Goal: Information Seeking & Learning: Learn about a topic

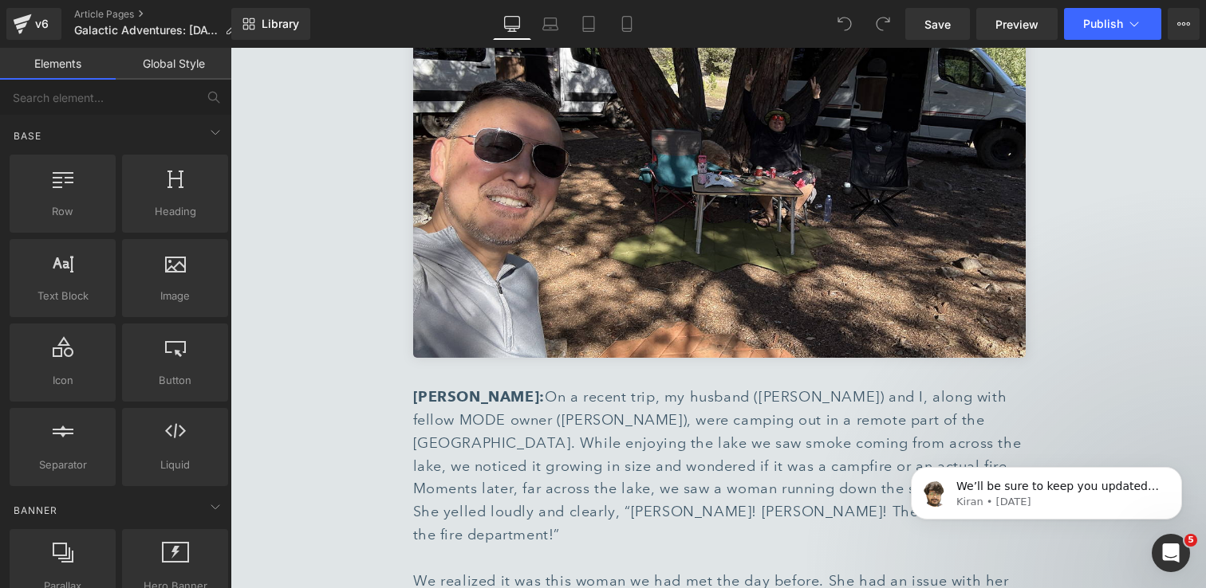
scroll to position [3712, 0]
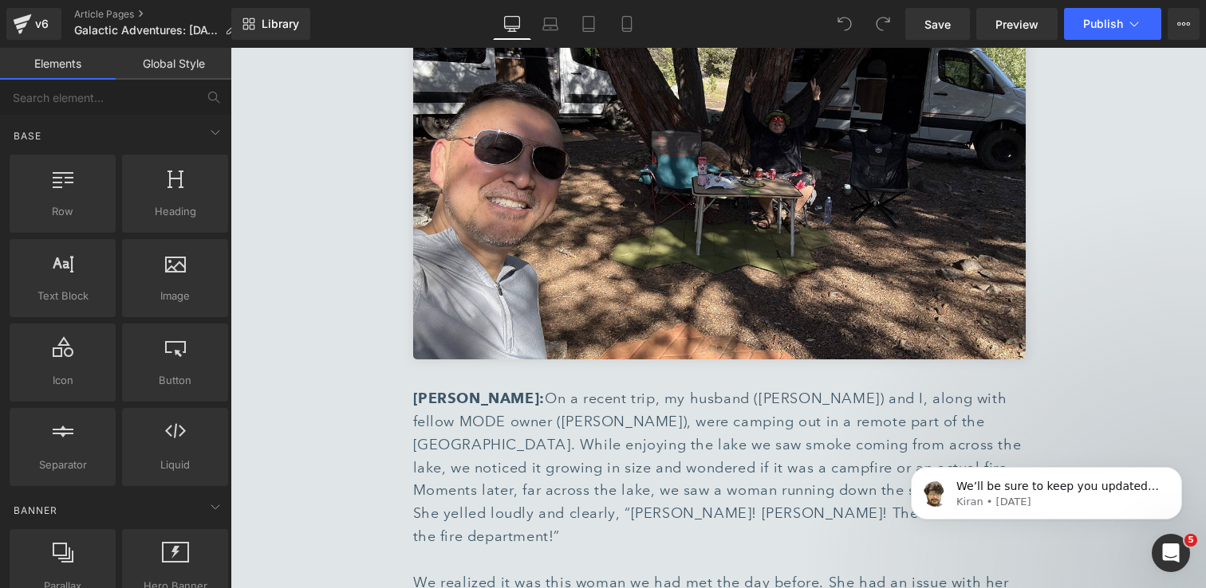
click at [677, 399] on div "[PERSON_NAME]: On a recent trip, my husband ([PERSON_NAME]) and I, along with f…" at bounding box center [719, 468] width 612 height 161
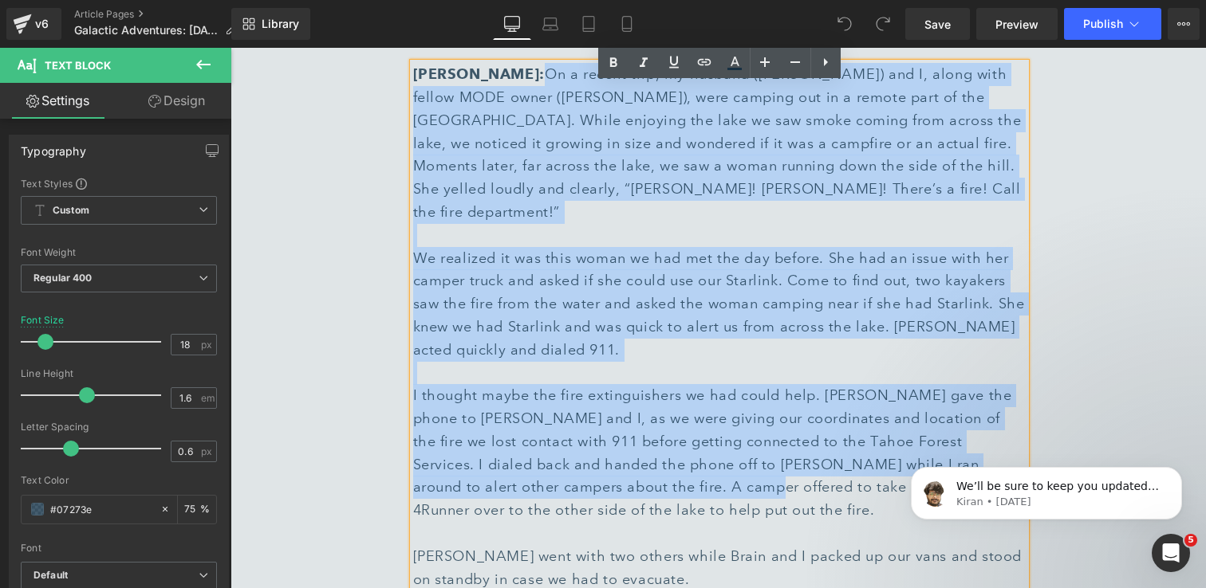
scroll to position [4044, 0]
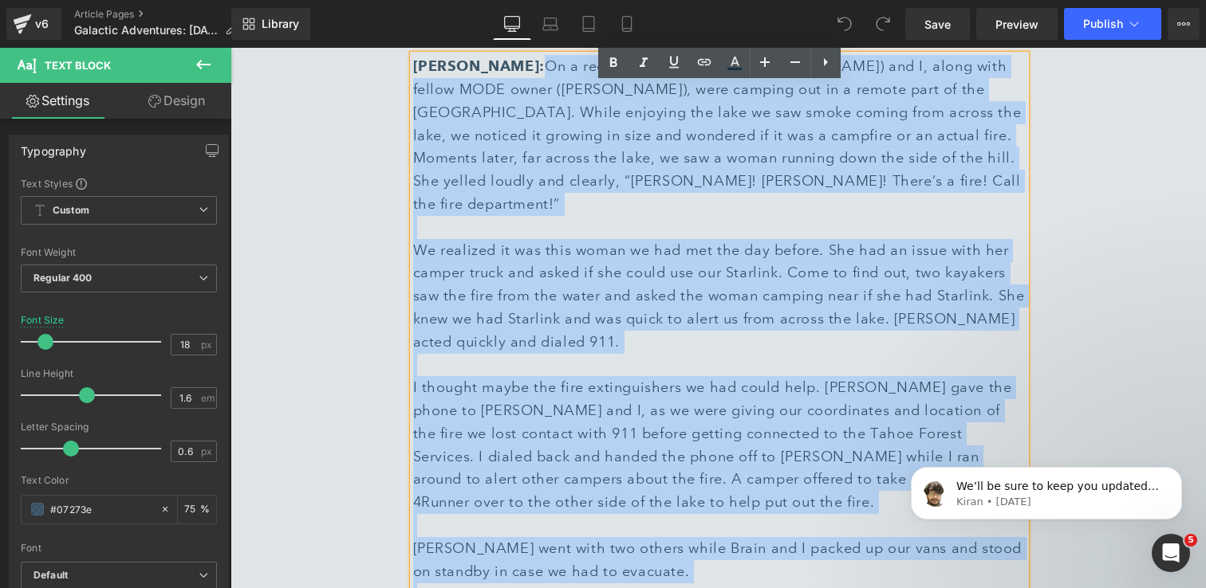
drag, startPoint x: 546, startPoint y: 272, endPoint x: 664, endPoint y: 542, distance: 295.0
click at [664, 542] on div "[PERSON_NAME]: On a recent trip, my husband ([PERSON_NAME]) and I, along with f…" at bounding box center [719, 365] width 612 height 620
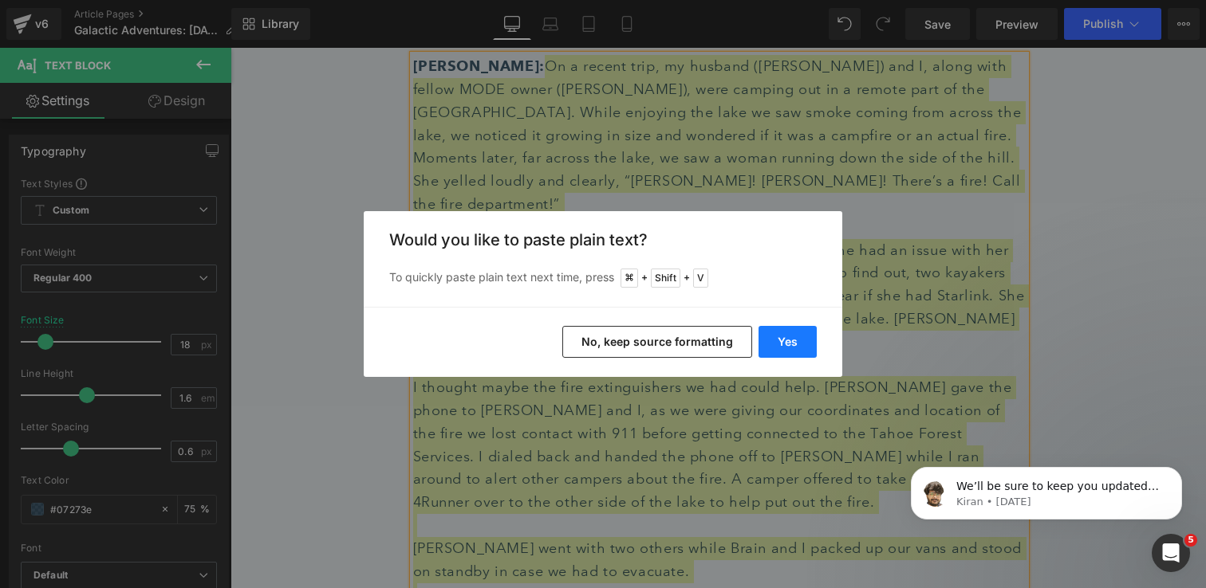
click at [785, 342] on button "Yes" at bounding box center [787, 342] width 58 height 32
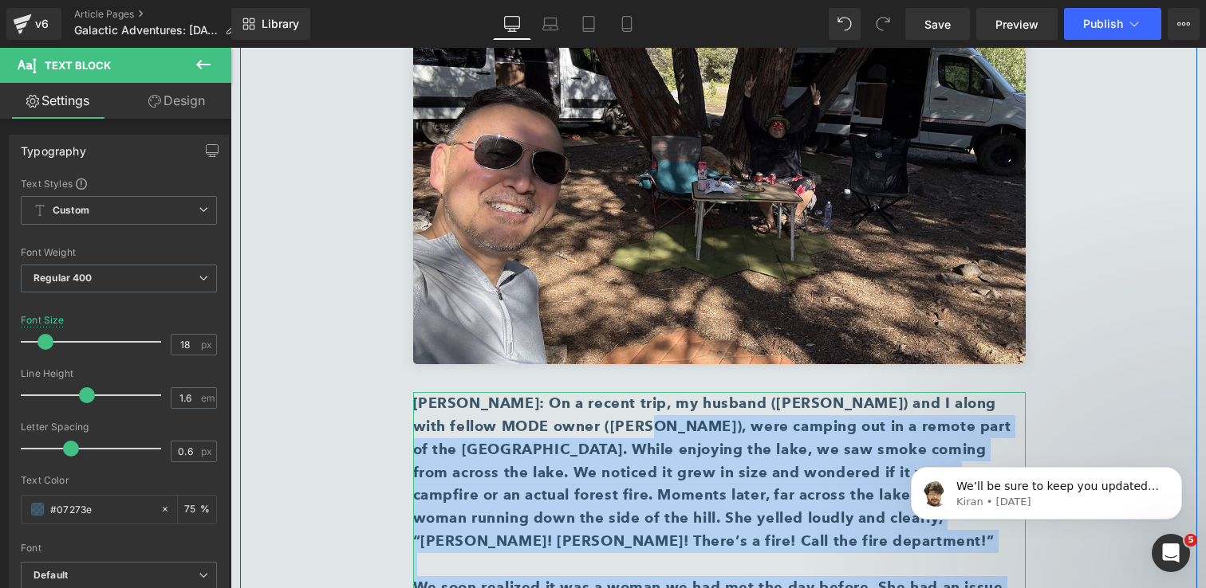
scroll to position [3701, 0]
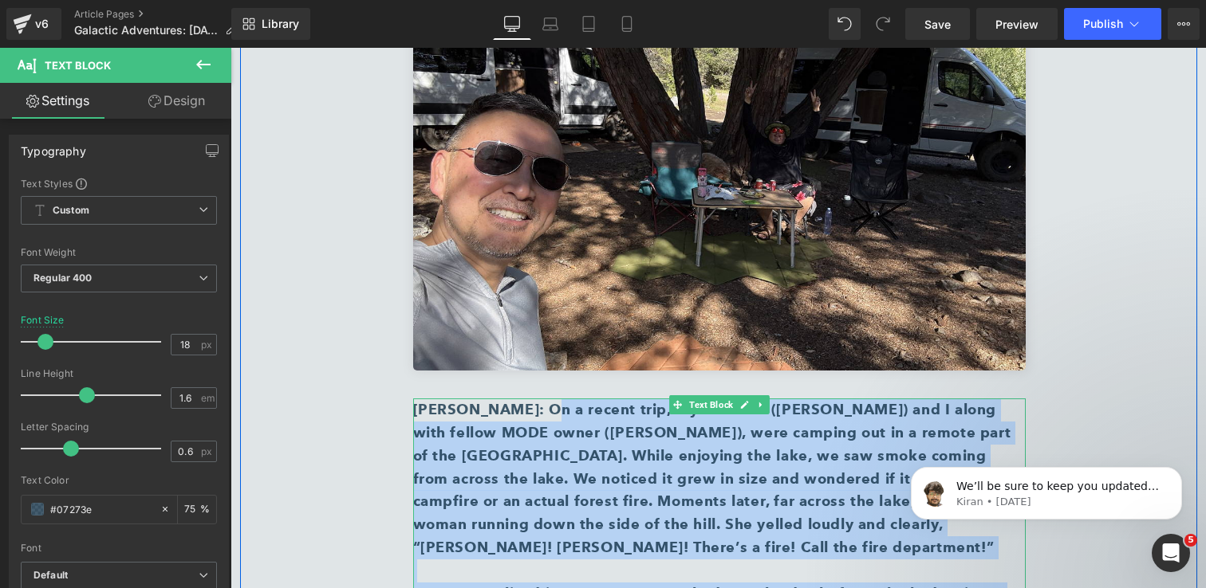
drag, startPoint x: 636, startPoint y: 445, endPoint x: 546, endPoint y: 318, distance: 155.1
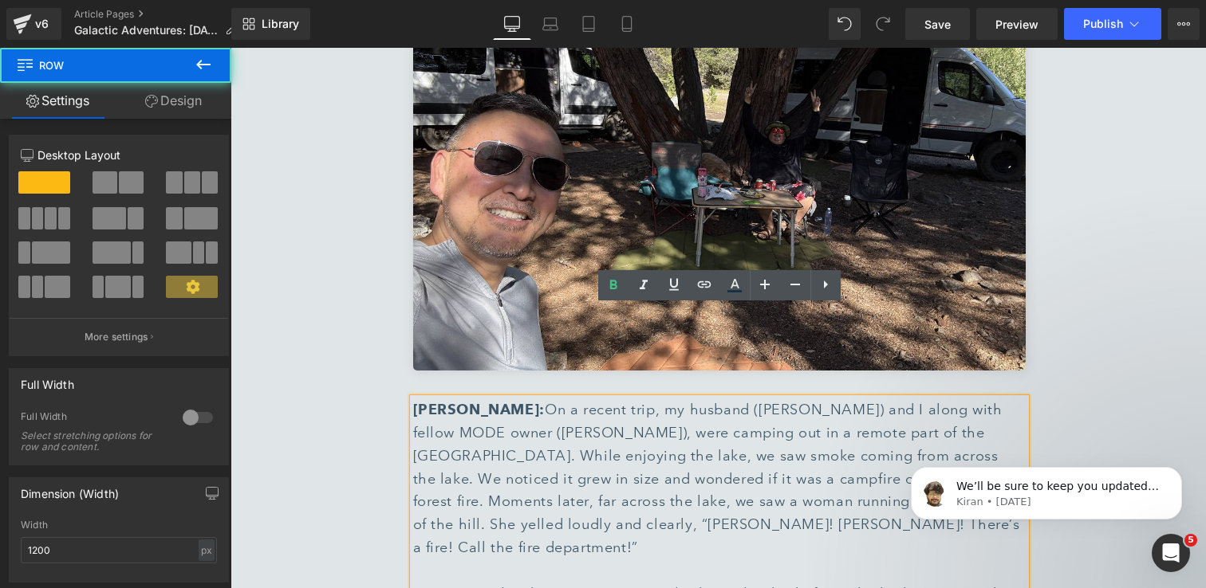
click at [356, 446] on div "🏔️ Beyond the Van, Into the Alps Text Block Separator [PERSON_NAME], MODE Owner…" at bounding box center [718, 235] width 957 height 6047
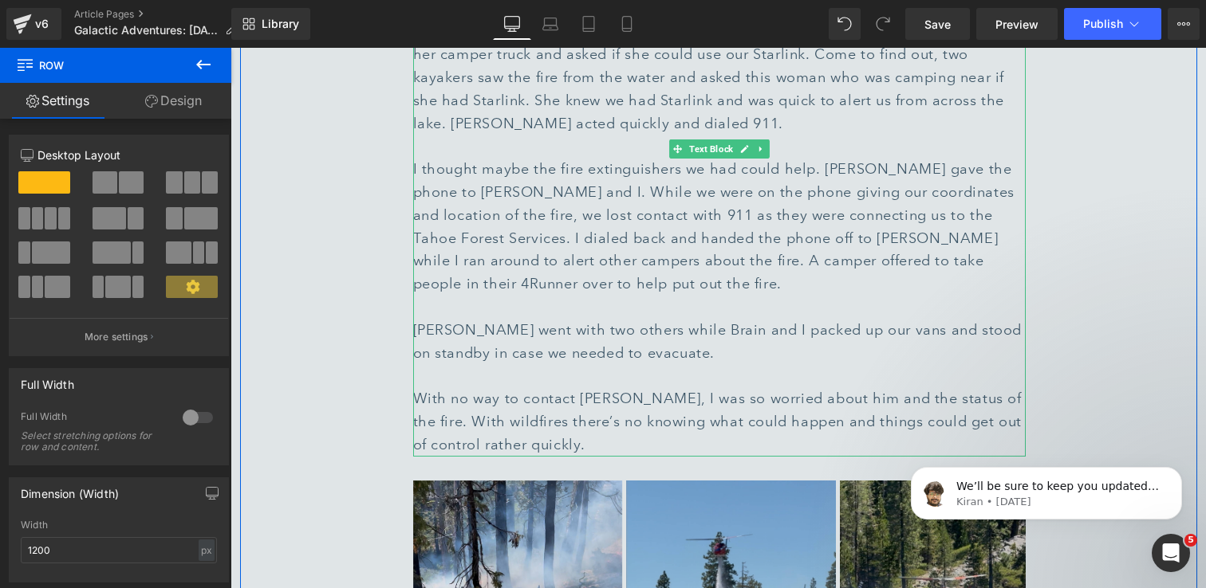
scroll to position [4264, 0]
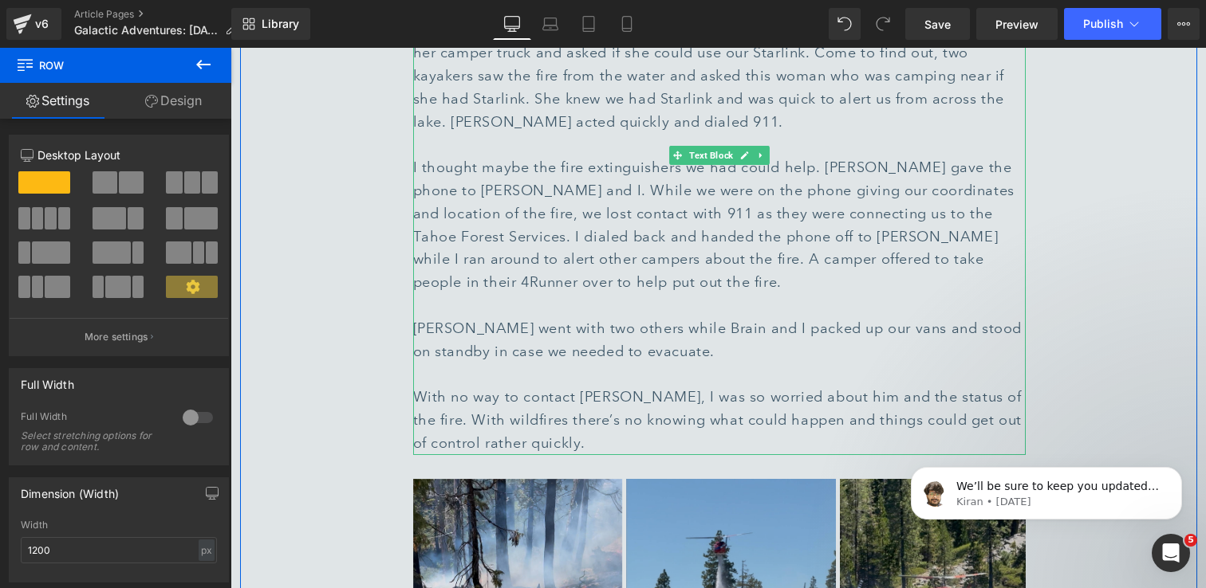
click at [668, 317] on div "[PERSON_NAME] went with two others while Brain and I packed up our vans and sto…" at bounding box center [719, 340] width 612 height 46
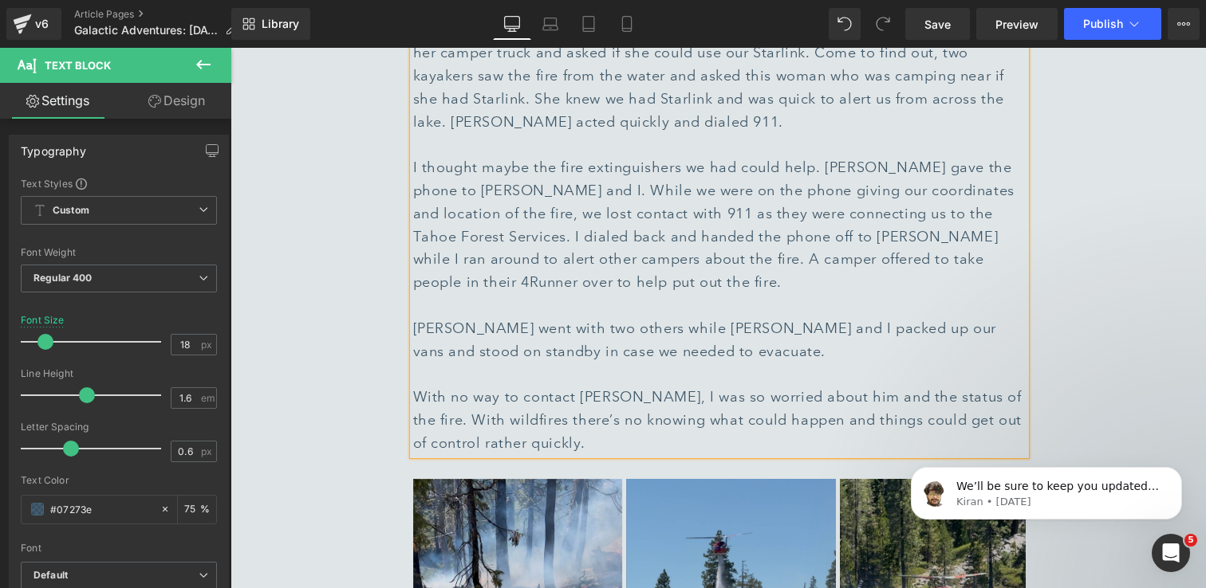
click at [730, 317] on div "[PERSON_NAME] went with two others while [PERSON_NAME] and I packed up our vans…" at bounding box center [719, 340] width 612 height 46
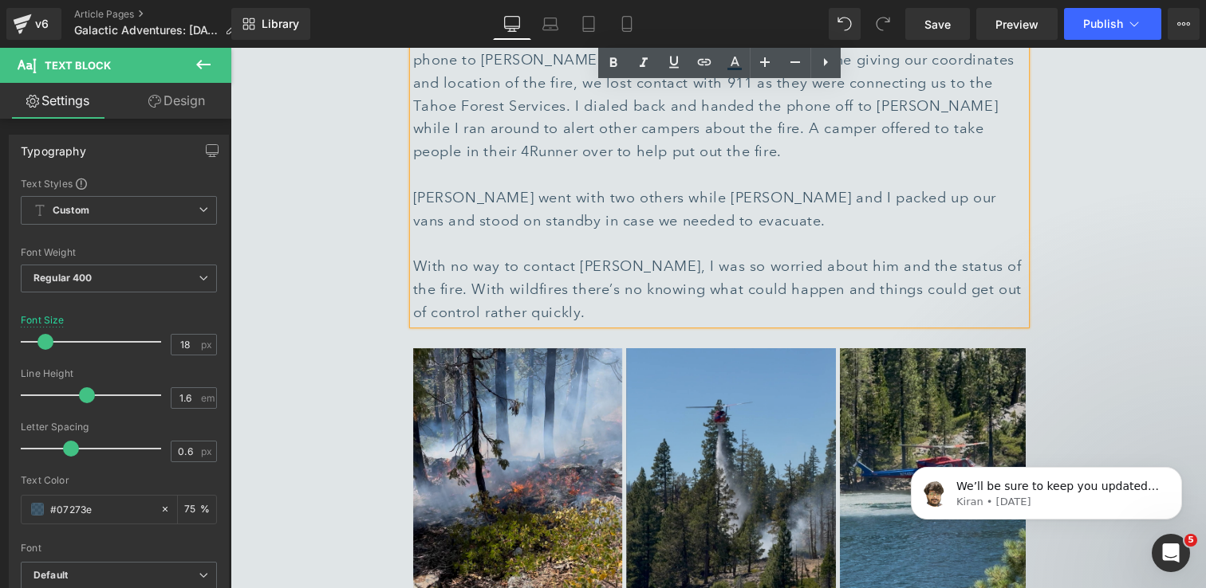
scroll to position [4398, 0]
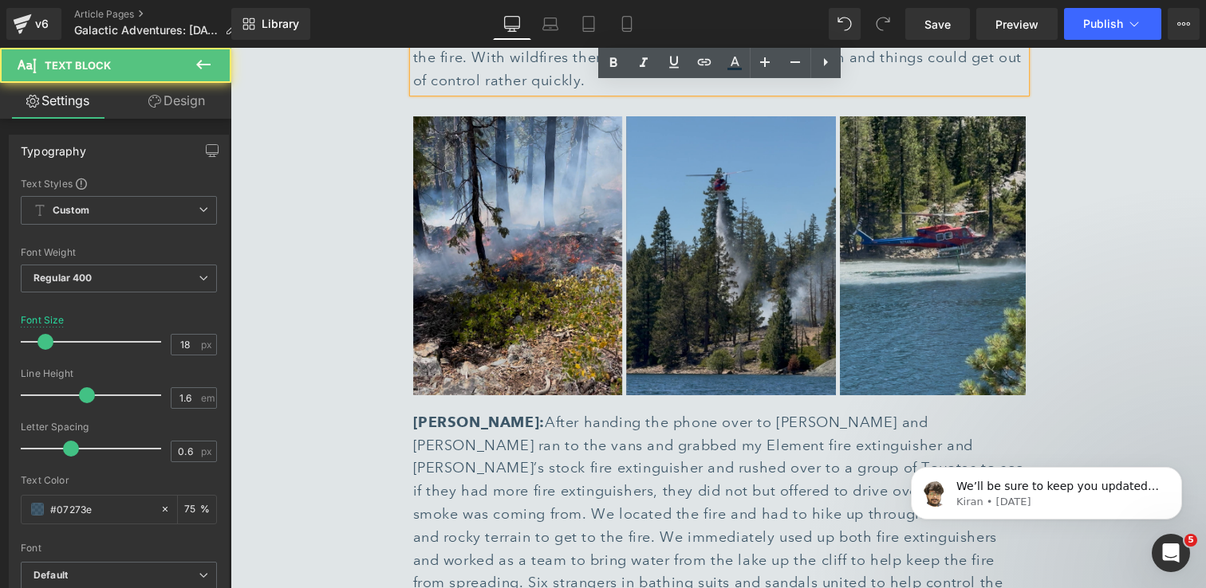
click at [556, 411] on div "[PERSON_NAME]: After handing the phone over to [PERSON_NAME] and [PERSON_NAME] …" at bounding box center [719, 514] width 612 height 207
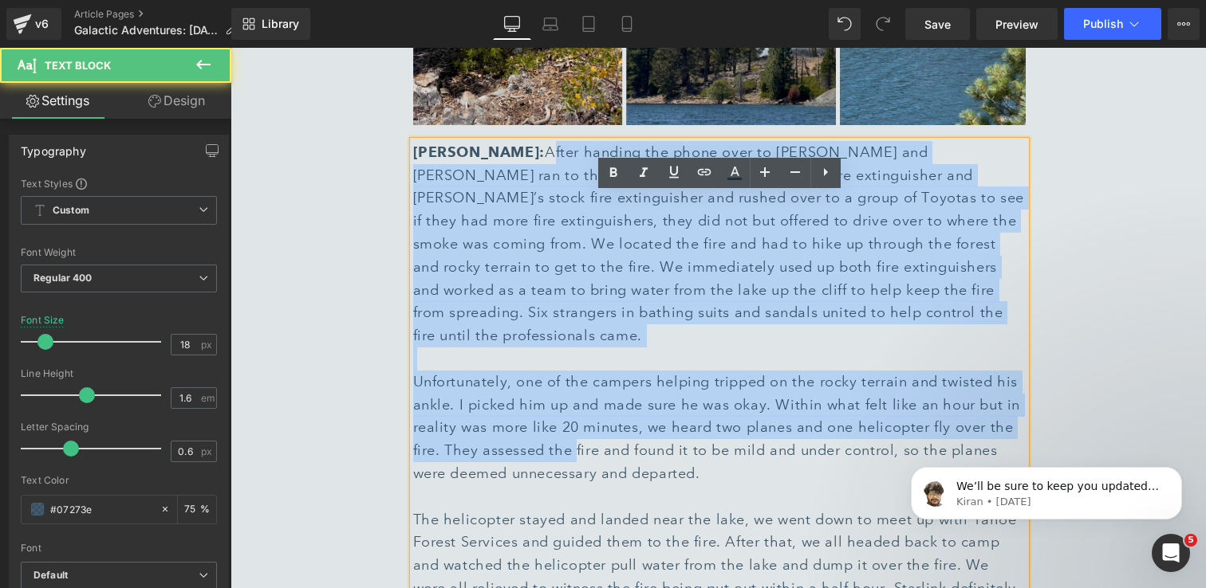
scroll to position [4928, 0]
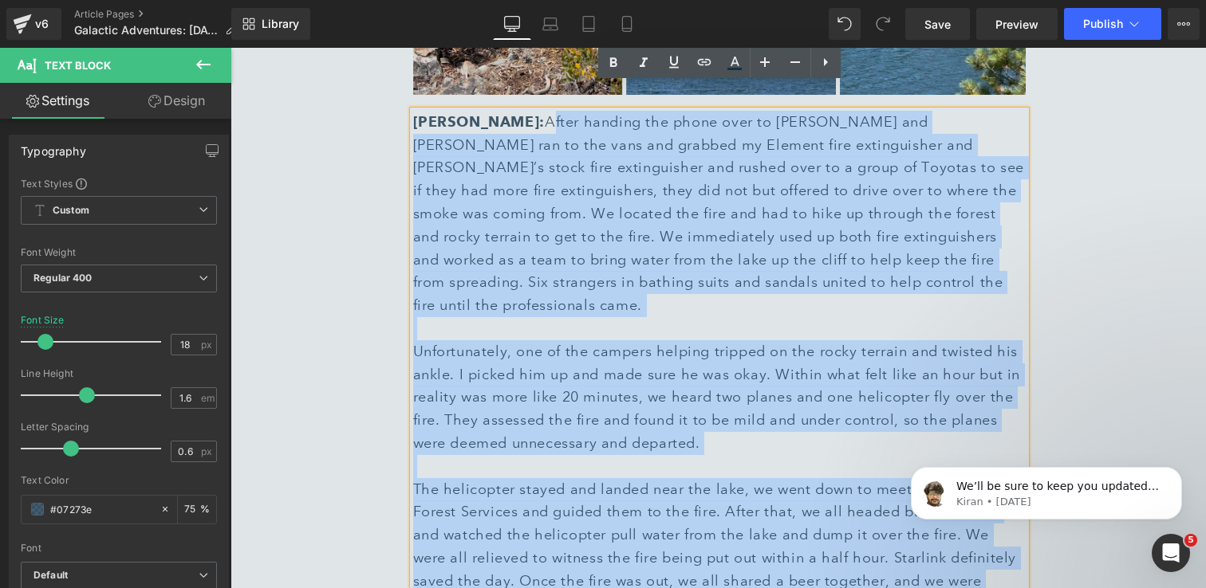
drag, startPoint x: 523, startPoint y: 222, endPoint x: 746, endPoint y: 482, distance: 341.5
click at [746, 482] on div "[PERSON_NAME]: After handing the phone over to [PERSON_NAME] and [PERSON_NAME] …" at bounding box center [719, 375] width 612 height 528
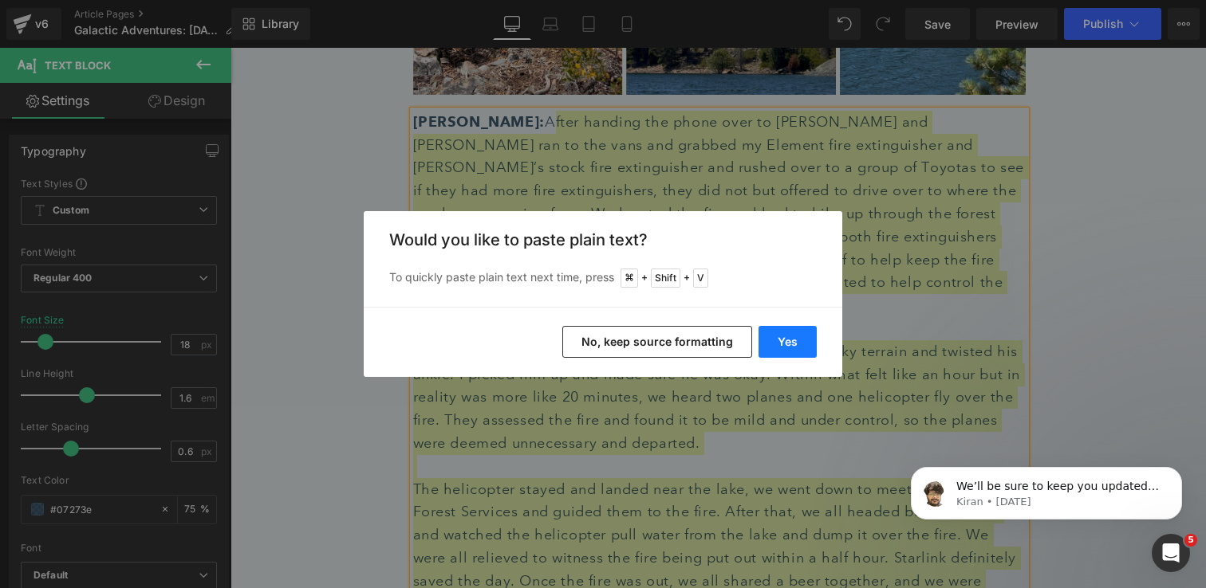
click at [791, 344] on button "Yes" at bounding box center [787, 342] width 58 height 32
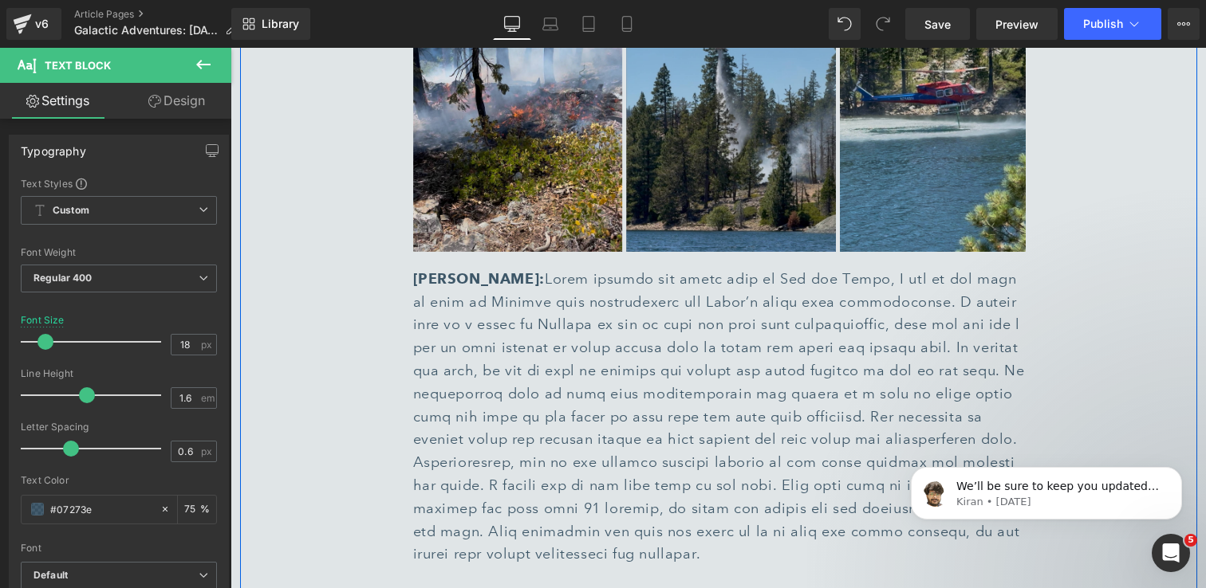
scroll to position [4776, 0]
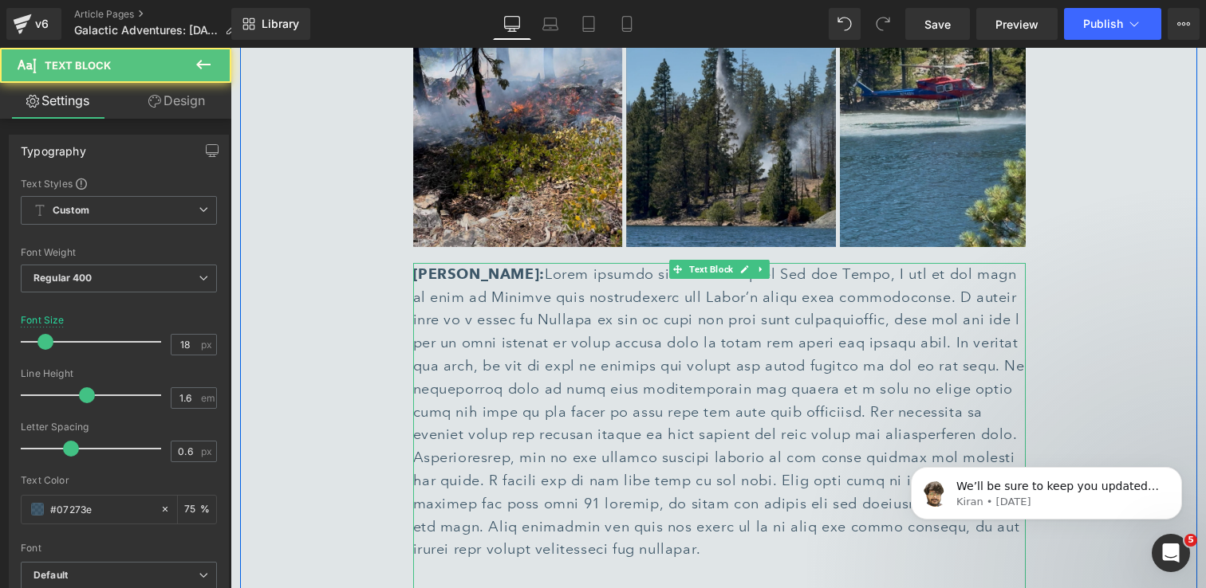
click at [954, 263] on div "[PERSON_NAME]:" at bounding box center [719, 412] width 612 height 298
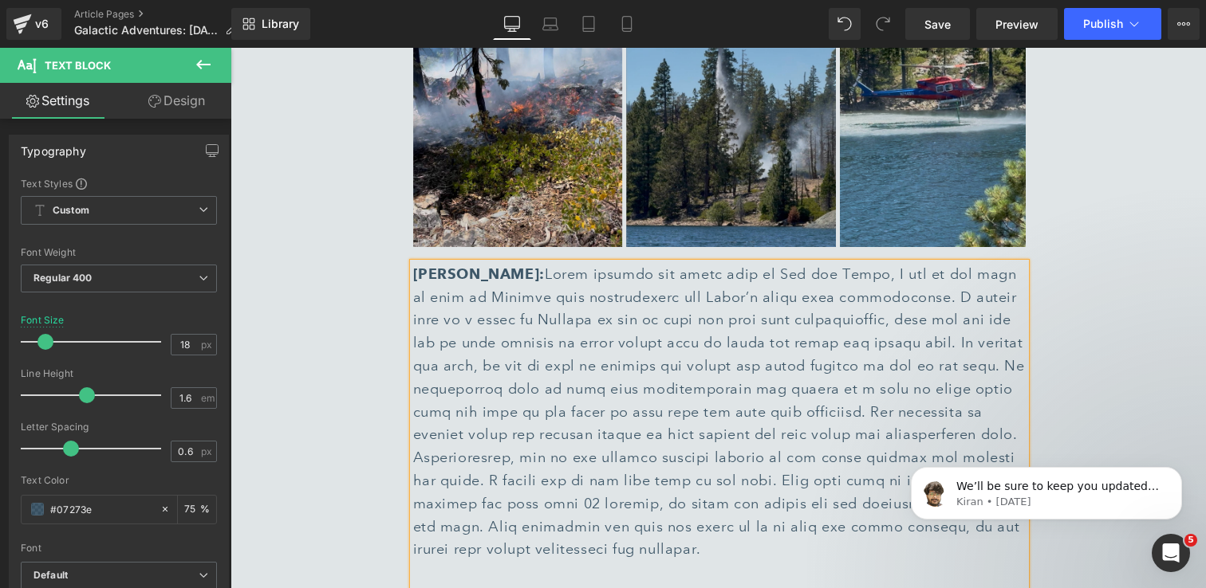
scroll to position [4778, 0]
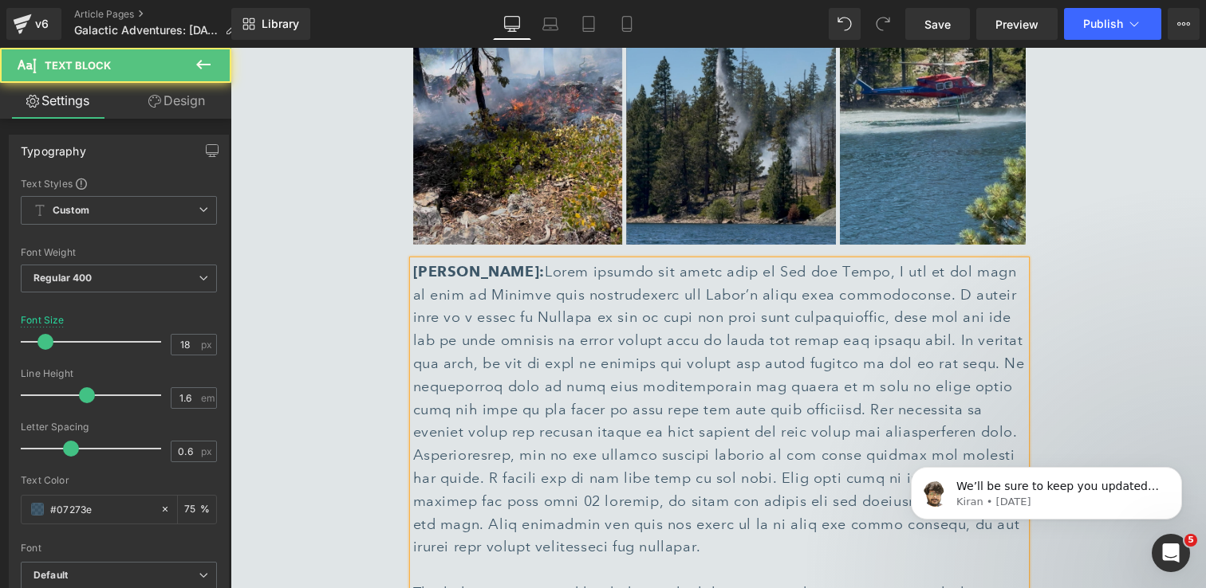
click at [690, 429] on div "[PERSON_NAME]:" at bounding box center [719, 410] width 612 height 298
click at [690, 559] on div at bounding box center [719, 570] width 612 height 23
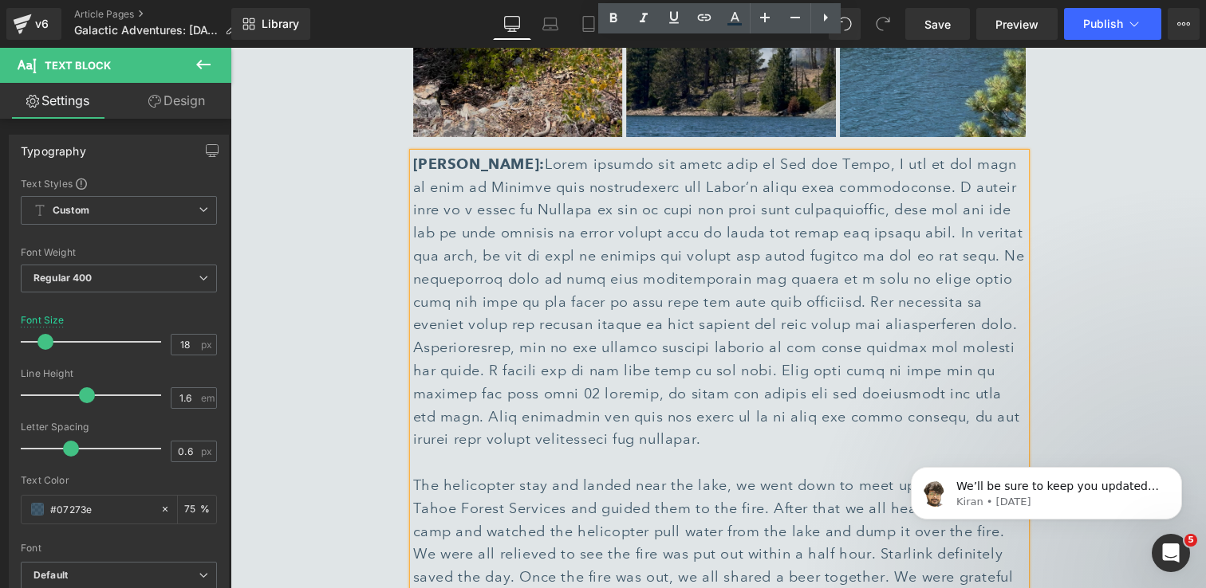
scroll to position [4887, 0]
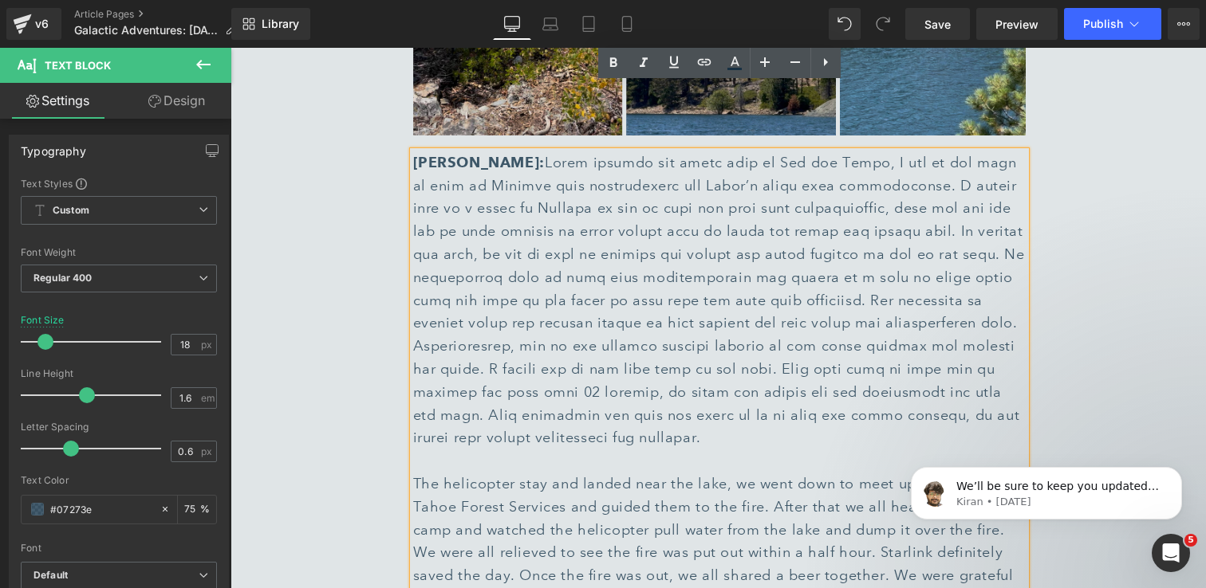
click at [541, 473] on div "The helicopter stay and landed near the lake, we went down to meet up with the …" at bounding box center [719, 553] width 612 height 161
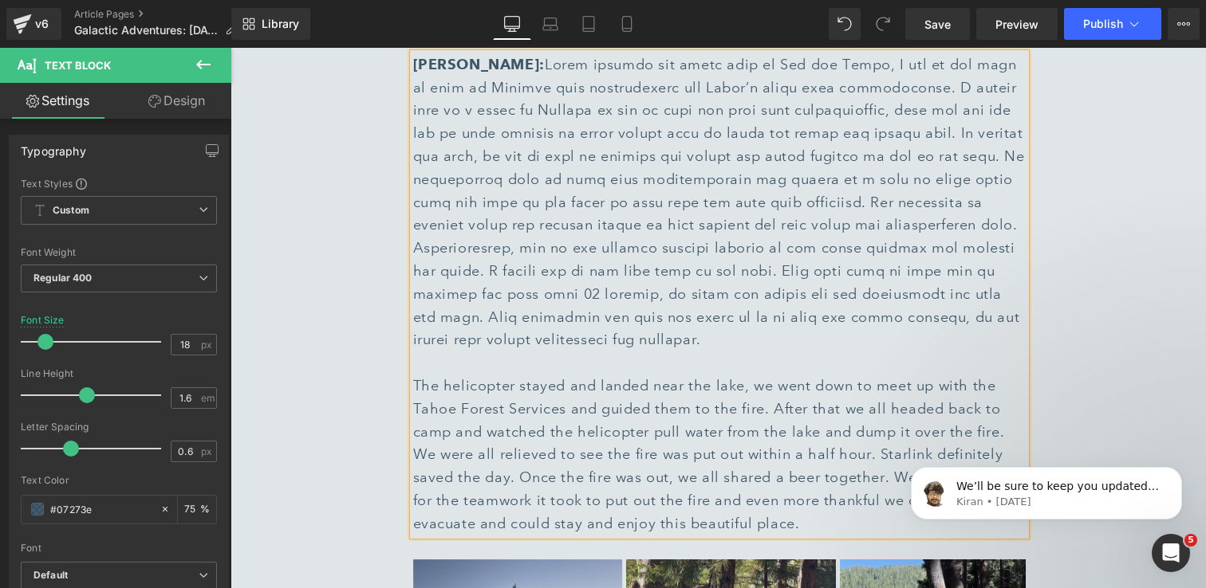
scroll to position [4992, 0]
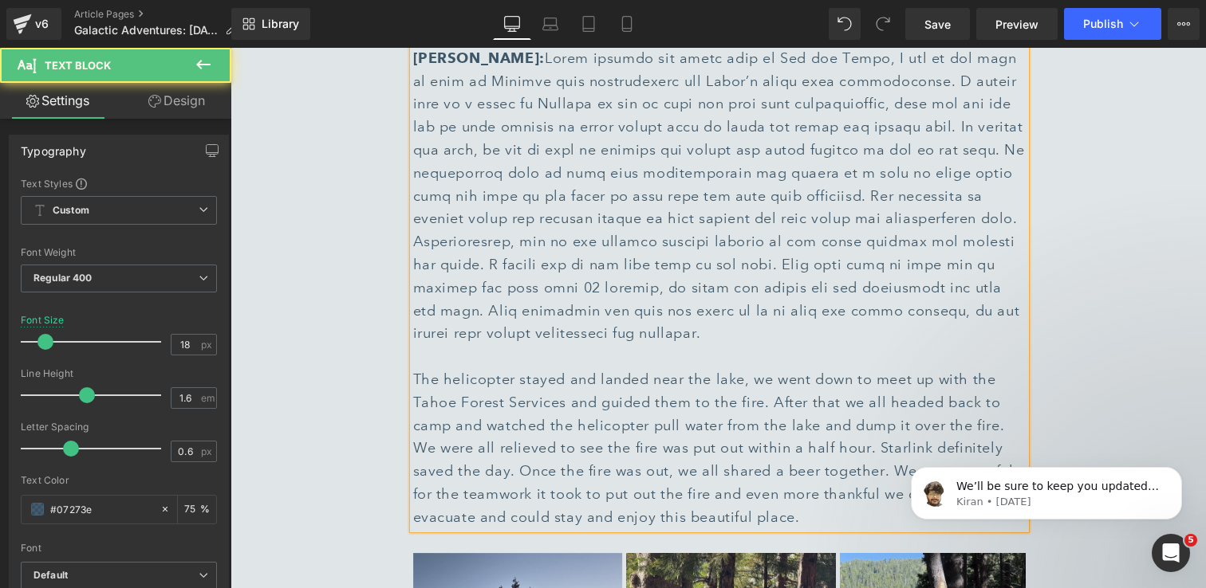
click at [772, 400] on div "The helicopter stayed and landed near the lake, we went down to meet up with th…" at bounding box center [719, 448] width 612 height 161
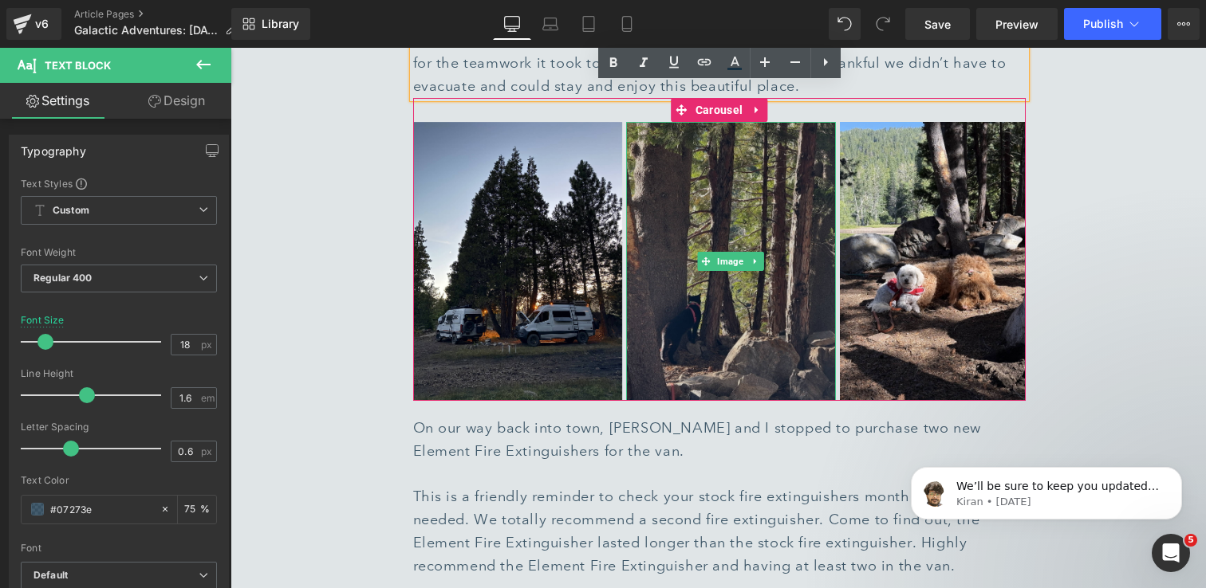
scroll to position [5471, 0]
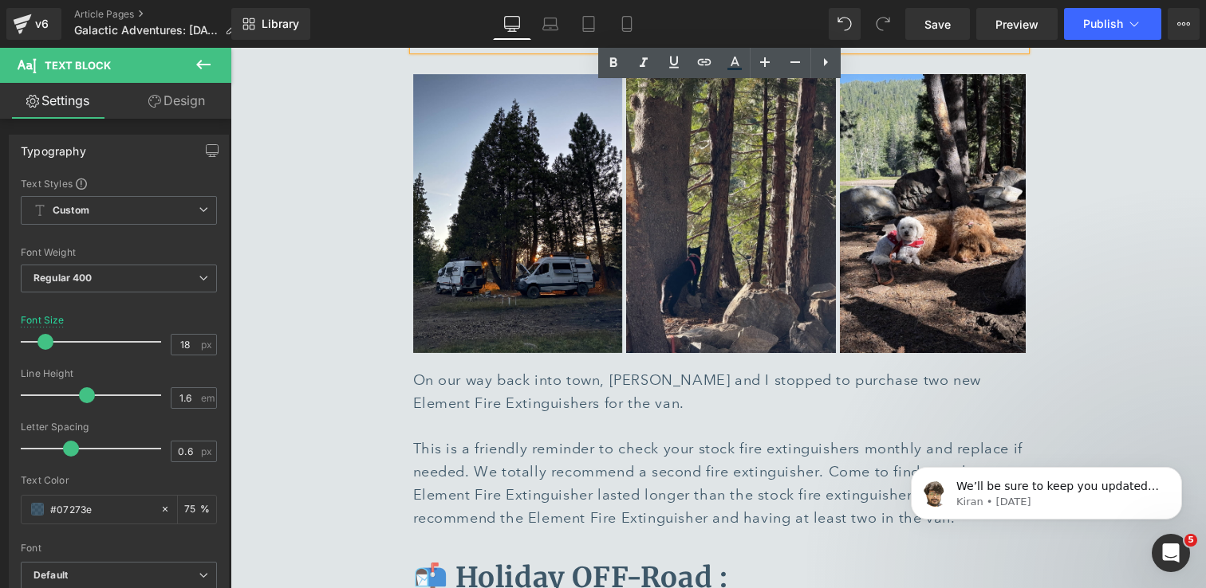
click at [704, 438] on div "This is a friendly reminder to check your stock fire extinguishers monthly and …" at bounding box center [719, 484] width 612 height 92
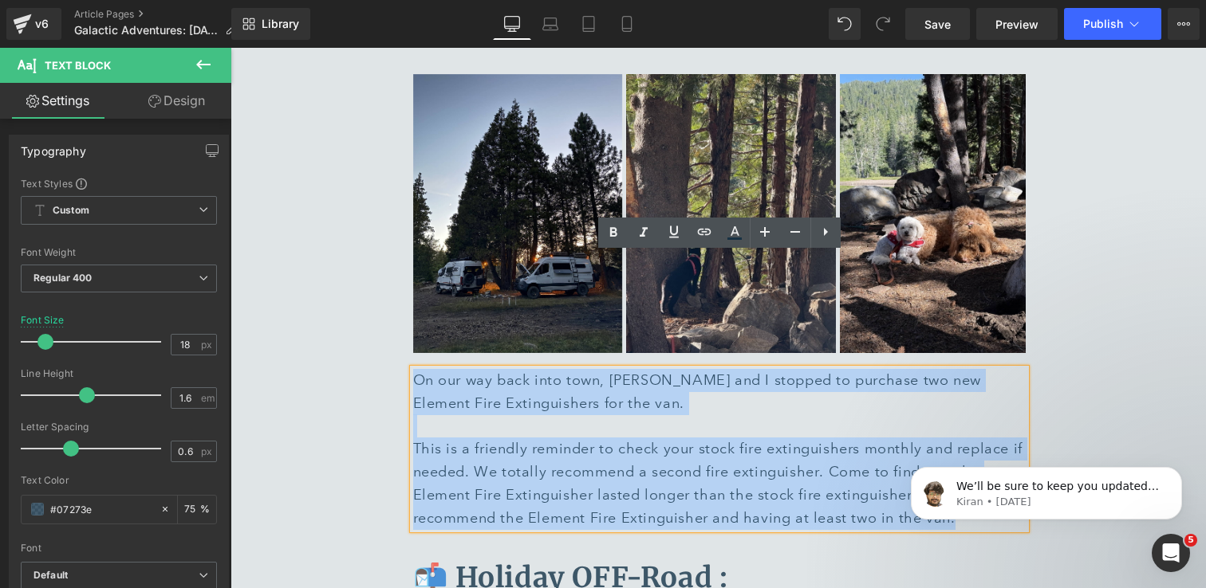
drag, startPoint x: 958, startPoint y: 407, endPoint x: 414, endPoint y: 274, distance: 560.1
click at [414, 369] on div "On our way back into town, [PERSON_NAME] and I stopped to purchase two new Elem…" at bounding box center [719, 449] width 612 height 161
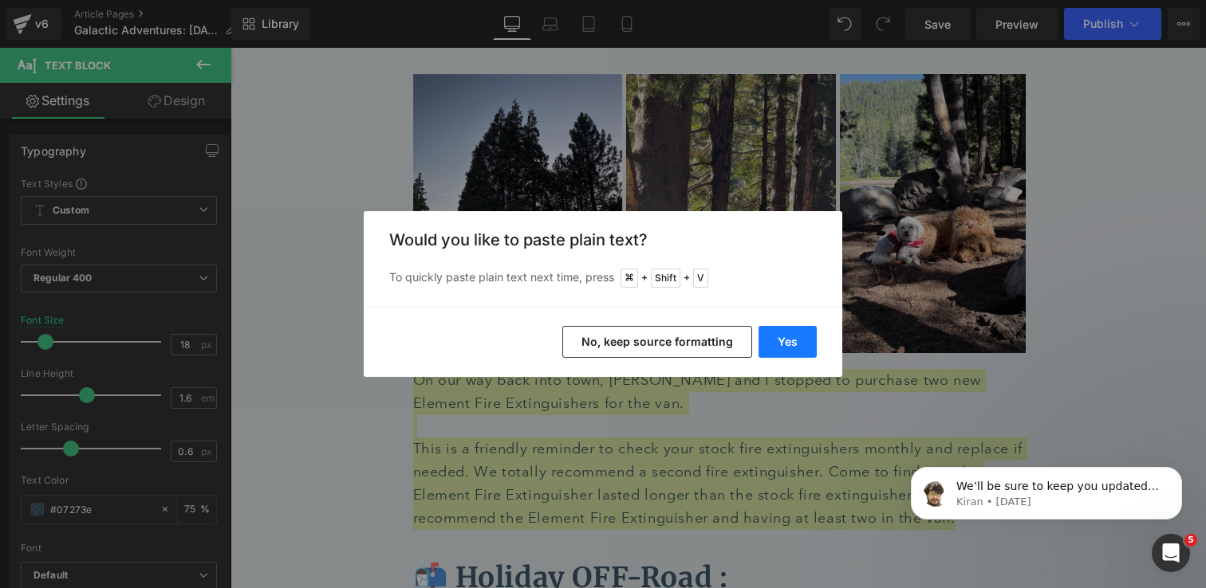
click at [793, 344] on button "Yes" at bounding box center [787, 342] width 58 height 32
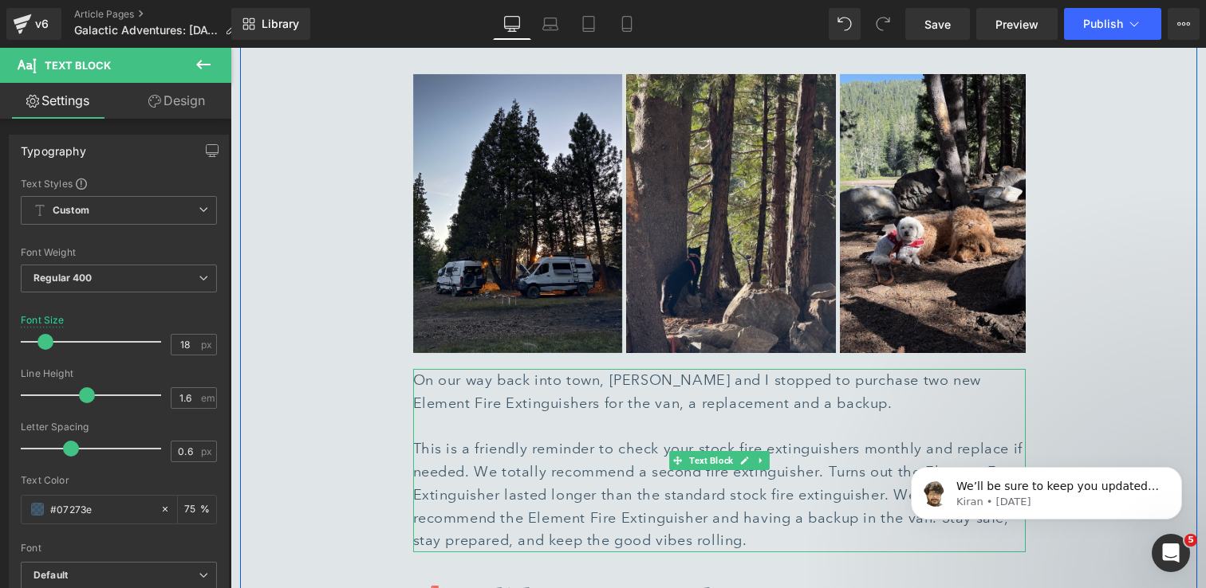
click at [825, 369] on div "On our way back into town, [PERSON_NAME] and I stopped to purchase two new Elem…" at bounding box center [719, 392] width 612 height 46
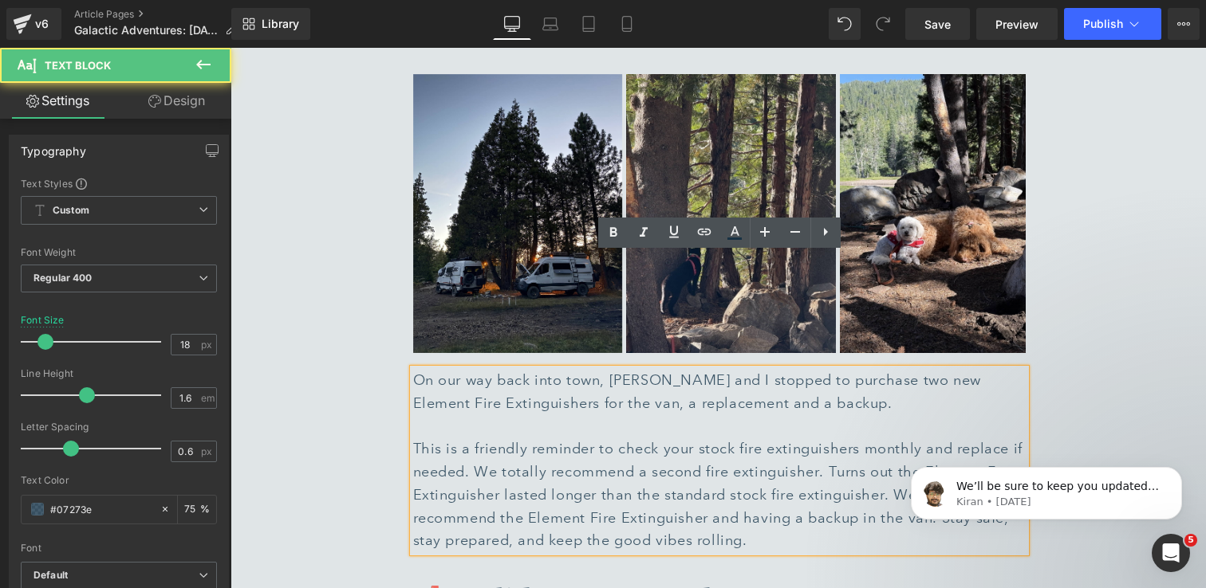
click at [825, 438] on div "This is a friendly reminder to check your stock fire extinguishers monthly and …" at bounding box center [719, 495] width 612 height 115
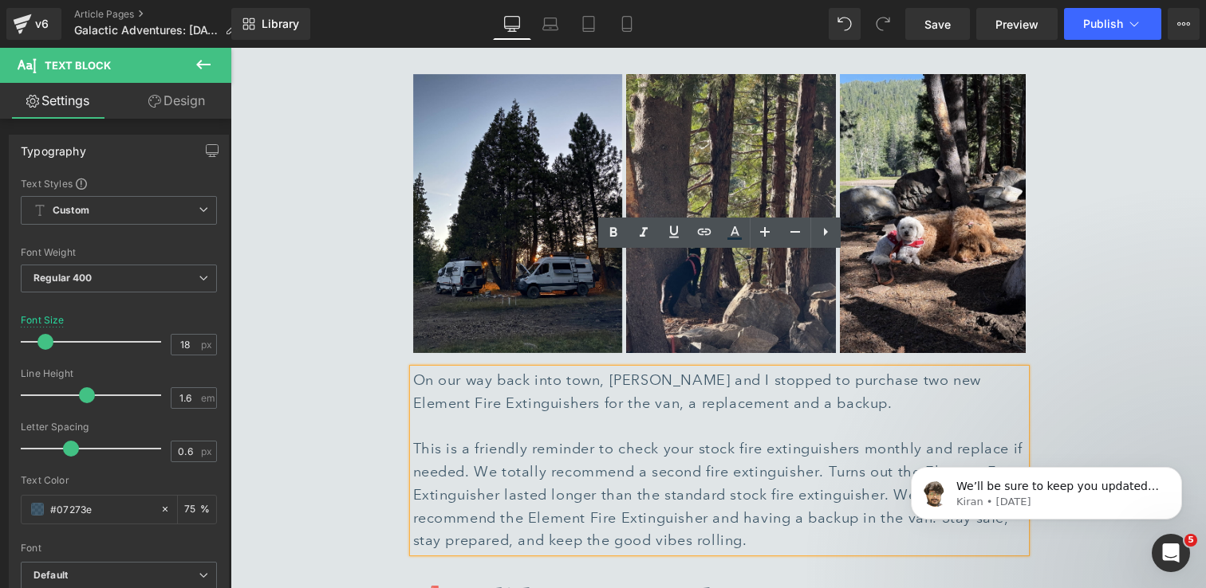
click at [889, 438] on div "This is a friendly reminder to check your stock fire extinguishers monthly and …" at bounding box center [719, 495] width 612 height 115
click at [784, 438] on div "This is a friendly reminder to check your stock fire extinguishers monthly and …" at bounding box center [719, 495] width 612 height 115
click at [939, 438] on div "This is a friendly reminder to check your stock fire extinguishers monthly and …" at bounding box center [719, 495] width 612 height 115
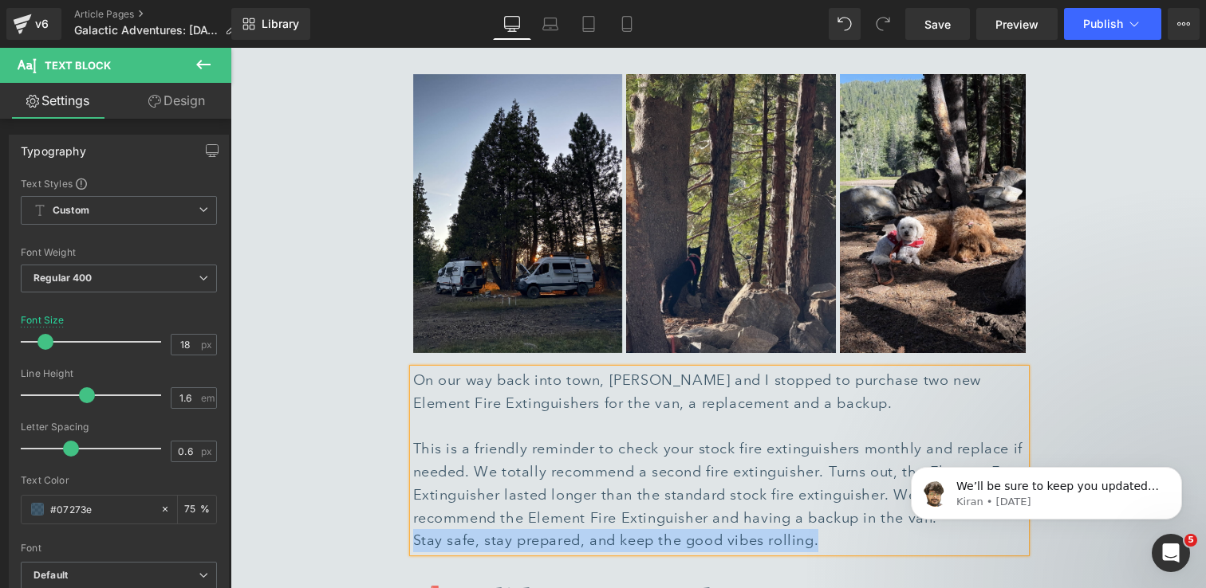
drag, startPoint x: 821, startPoint y: 429, endPoint x: 405, endPoint y: 425, distance: 416.3
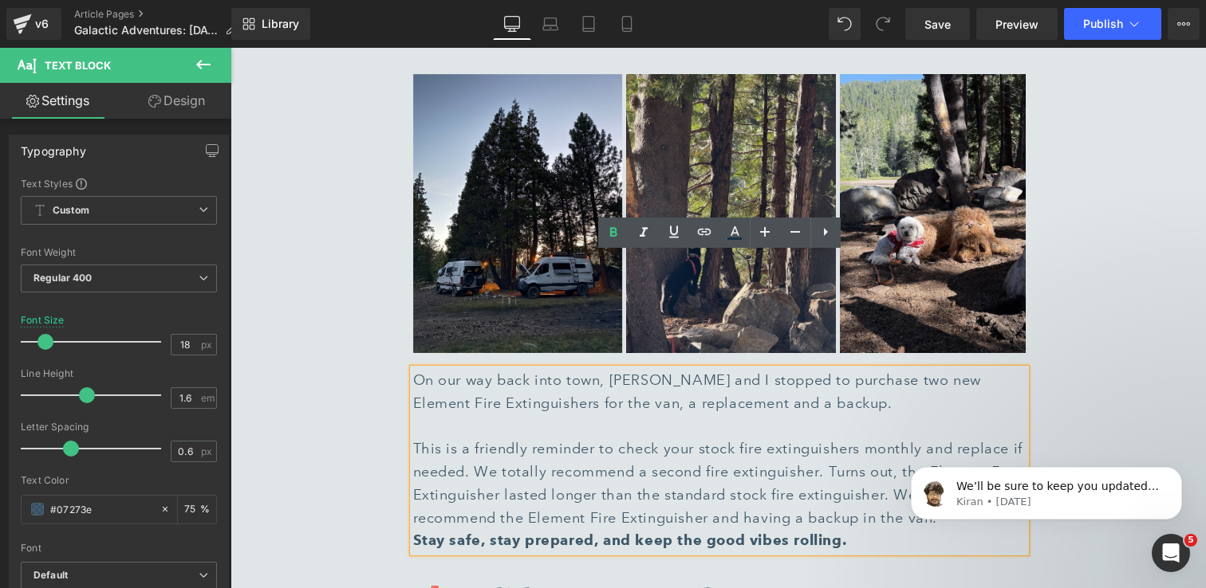
click at [754, 438] on div "This is a friendly reminder to check your stock fire extinguishers monthly and …" at bounding box center [719, 495] width 612 height 115
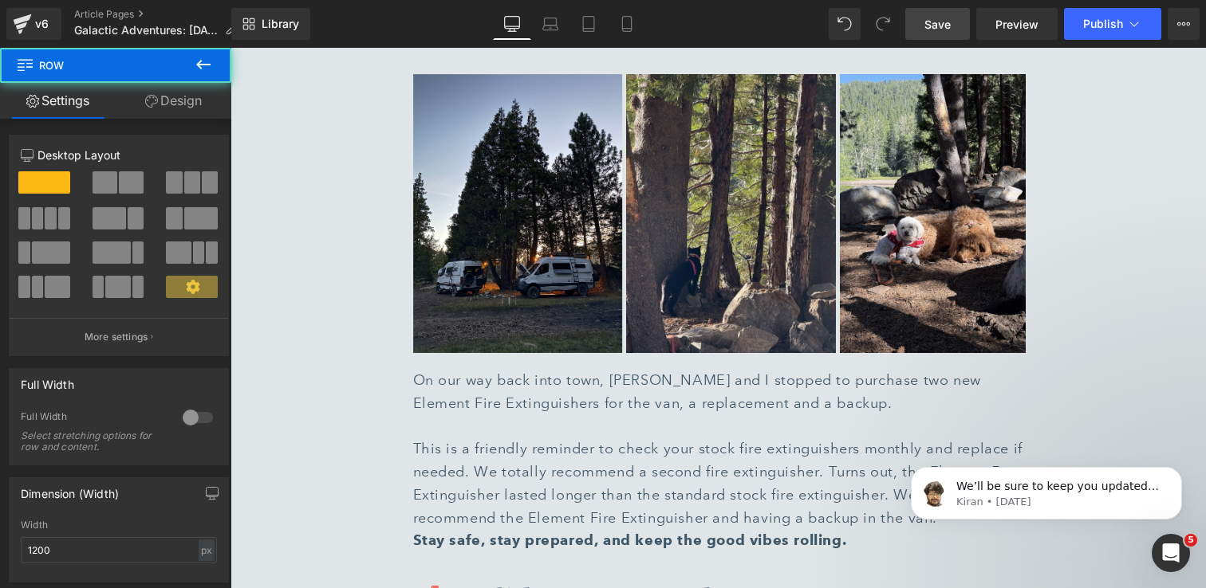
click at [935, 26] on span "Save" at bounding box center [937, 24] width 26 height 17
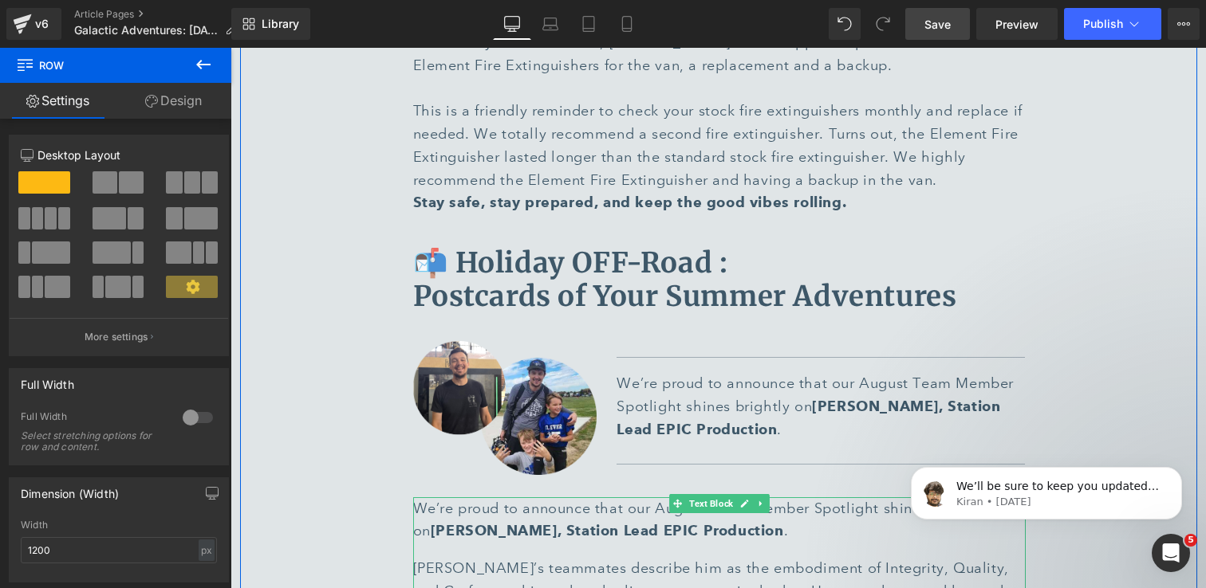
scroll to position [5767, 0]
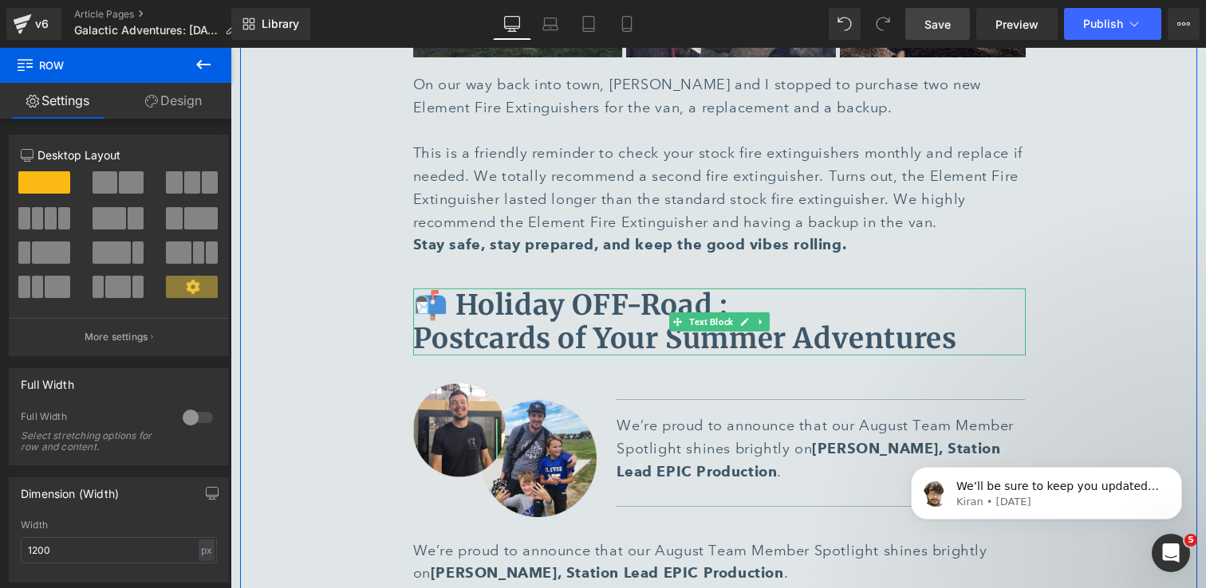
click at [823, 288] on b "📬 Holiday OFF-Road : Postcards of Your Summer Adventures" at bounding box center [685, 322] width 544 height 69
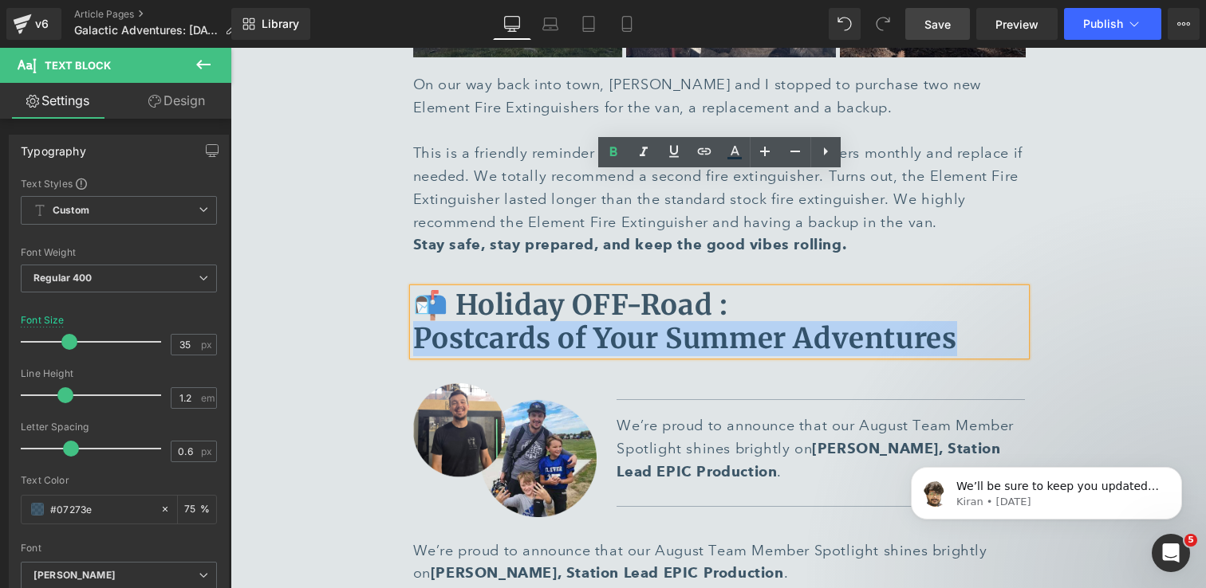
drag, startPoint x: 968, startPoint y: 230, endPoint x: 414, endPoint y: 226, distance: 554.2
click at [414, 289] on p "📬 Holiday OFF-Road : Postcards of Your Summer Adventures" at bounding box center [719, 322] width 612 height 67
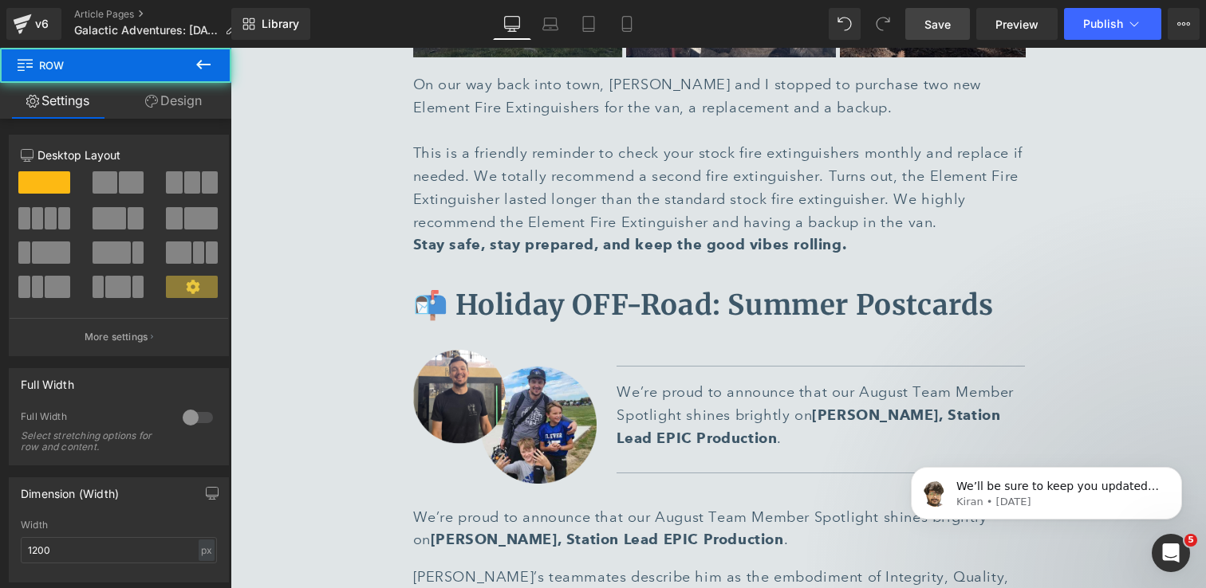
click at [936, 24] on span "Save" at bounding box center [937, 24] width 26 height 17
